Goal: Check status: Check status

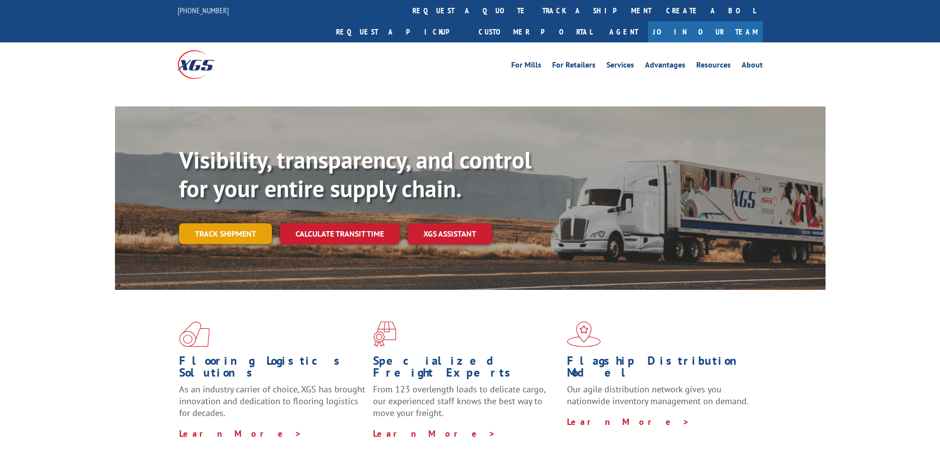
click at [229, 223] on link "Track shipment" at bounding box center [225, 233] width 93 height 21
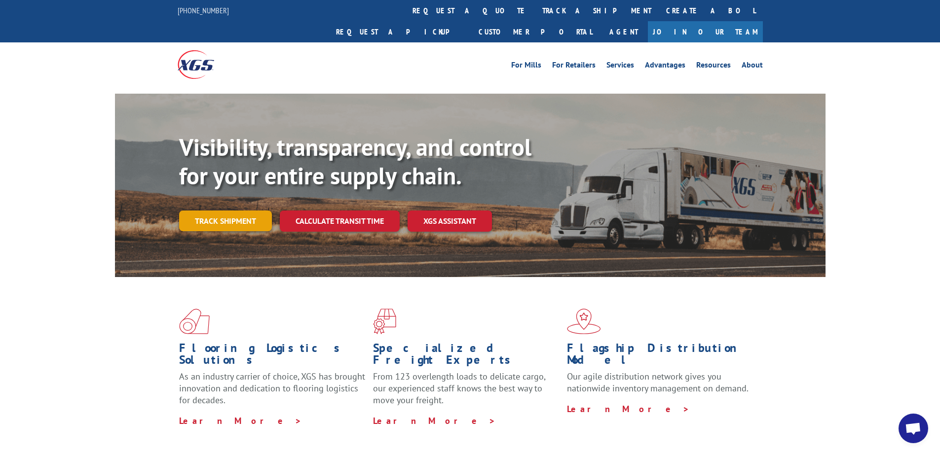
click at [233, 211] on link "Track shipment" at bounding box center [225, 221] width 93 height 21
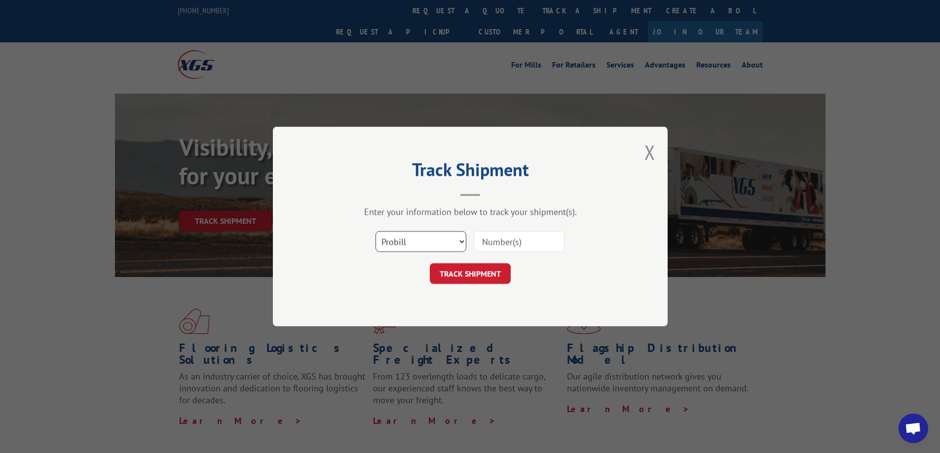
click at [414, 241] on select "Select category... Probill BOL PO" at bounding box center [420, 241] width 91 height 21
select select "po"
click at [375, 231] on select "Select category... Probill BOL PO" at bounding box center [420, 241] width 91 height 21
click at [500, 243] on input at bounding box center [519, 241] width 91 height 21
type input "CM004020"
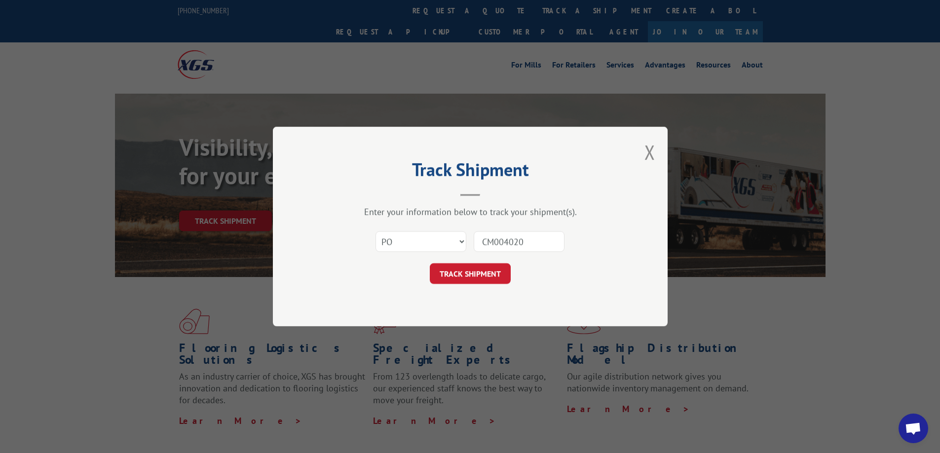
click button "TRACK SHIPMENT" at bounding box center [470, 273] width 81 height 21
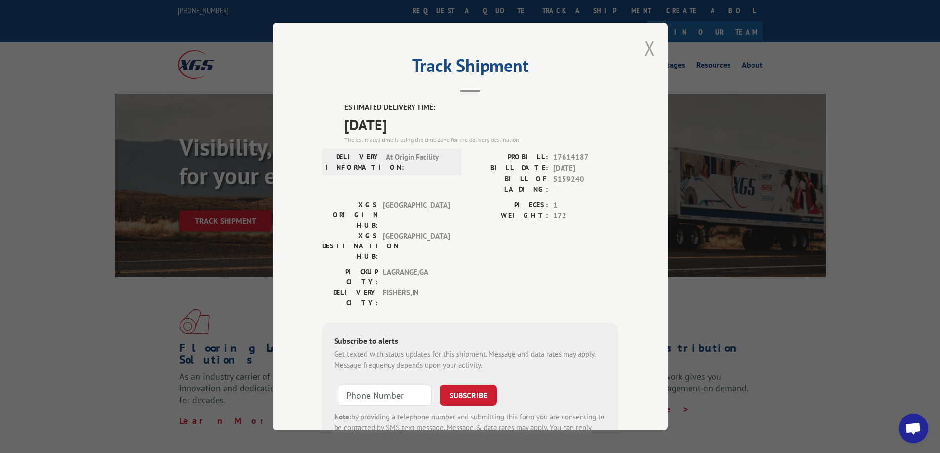
click at [649, 50] on button "Close modal" at bounding box center [649, 48] width 11 height 26
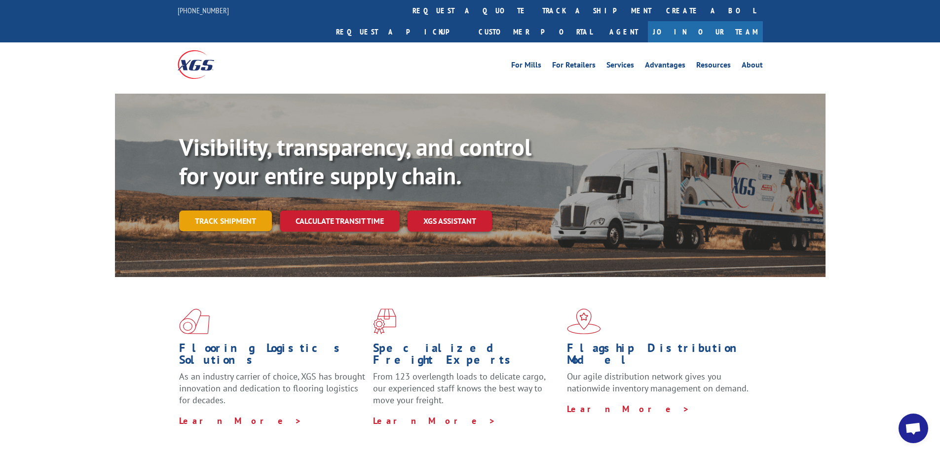
click at [235, 211] on link "Track shipment" at bounding box center [225, 221] width 93 height 21
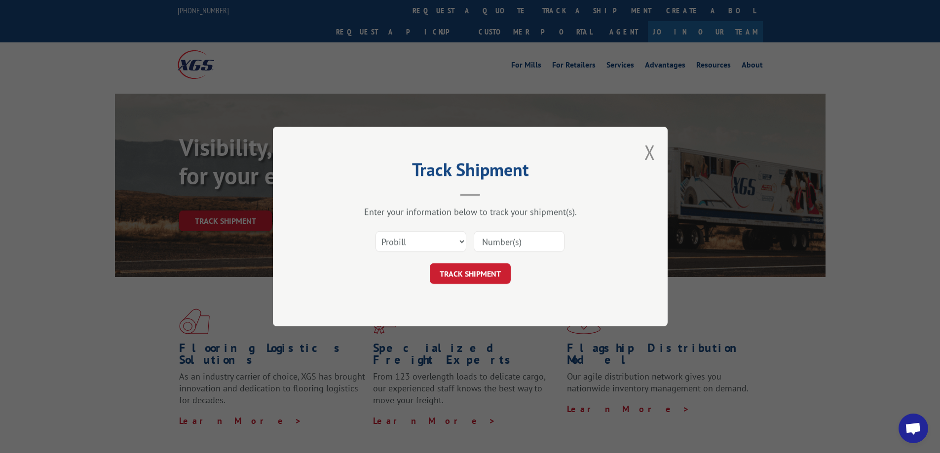
click at [504, 244] on input at bounding box center [519, 241] width 91 height 21
click at [438, 243] on select "Select category... Probill BOL PO" at bounding box center [420, 241] width 91 height 21
select select "po"
click at [375, 231] on select "Select category... Probill BOL PO" at bounding box center [420, 241] width 91 height 21
click at [493, 240] on input at bounding box center [519, 241] width 91 height 21
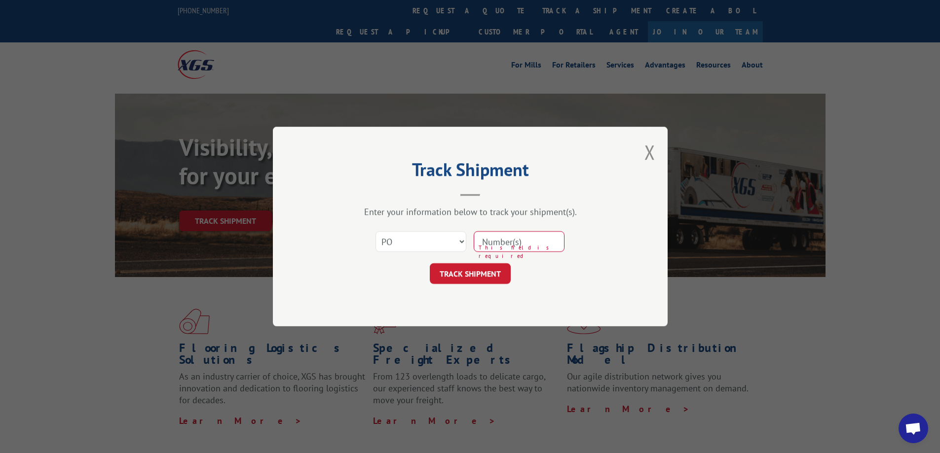
click at [524, 243] on input at bounding box center [519, 241] width 91 height 21
type input "CM004020"
click button "TRACK SHIPMENT" at bounding box center [470, 273] width 81 height 21
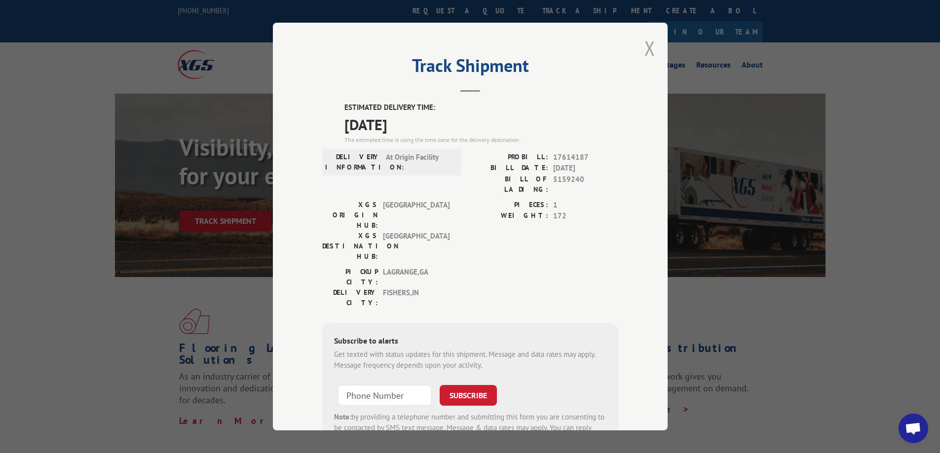
click at [647, 47] on button "Close modal" at bounding box center [649, 48] width 11 height 26
